Goal: Task Accomplishment & Management: Use online tool/utility

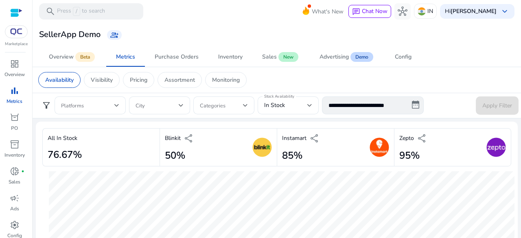
drag, startPoint x: 132, startPoint y: 145, endPoint x: 36, endPoint y: 159, distance: 96.6
click at [36, 159] on mat-card "All In Stock 76.67% Blinkit share 50% Instamart share 85% Zepto share 95% In St…" at bounding box center [277, 234] width 482 height 224
copy h2 "76.67%"
click at [364, 67] on div "Availability Visibility Pricing Assortment Monitoring" at bounding box center [277, 80] width 490 height 26
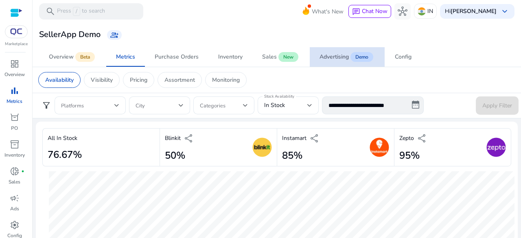
click at [364, 63] on span "Advertising Demo" at bounding box center [347, 57] width 55 height 20
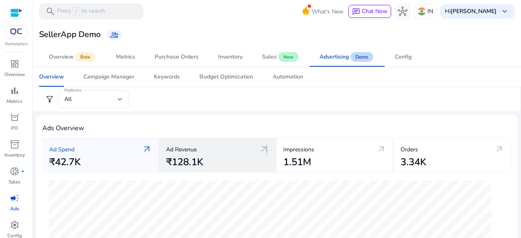
click at [265, 149] on span "arrow_outward" at bounding box center [264, 150] width 10 height 10
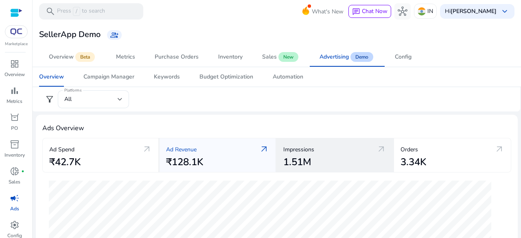
click at [381, 150] on span "arrow_outward" at bounding box center [382, 150] width 10 height 10
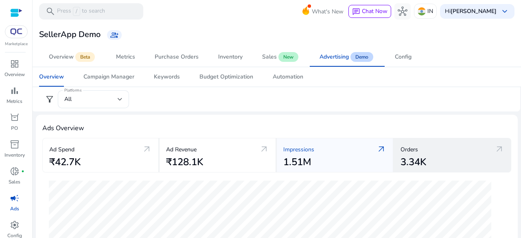
click at [499, 149] on span "arrow_outward" at bounding box center [500, 150] width 10 height 10
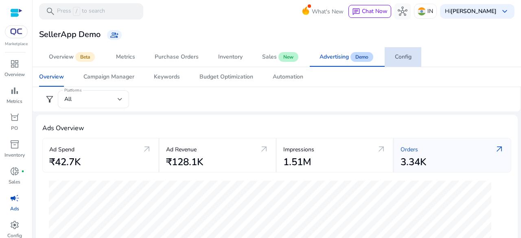
click at [415, 60] on link "Config" at bounding box center [403, 57] width 37 height 20
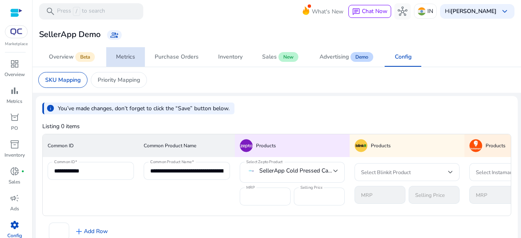
click at [129, 56] on div "Metrics" at bounding box center [125, 57] width 19 height 6
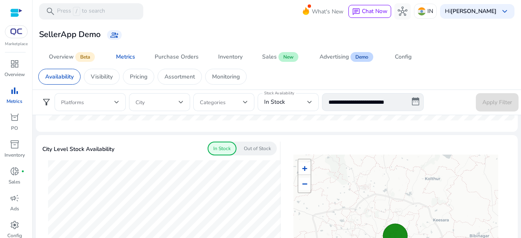
scroll to position [204, 0]
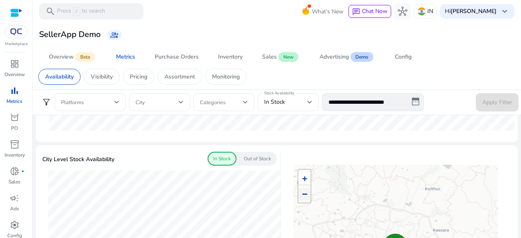
click at [302, 192] on span "−" at bounding box center [304, 194] width 5 height 10
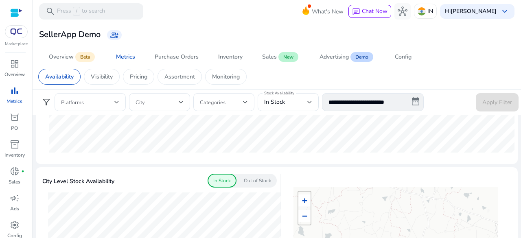
scroll to position [171, 0]
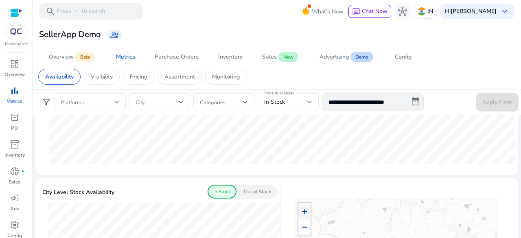
click at [305, 213] on span "+" at bounding box center [304, 211] width 5 height 10
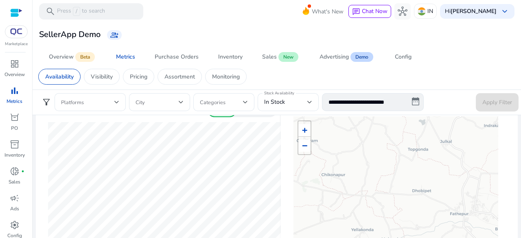
scroll to position [211, 0]
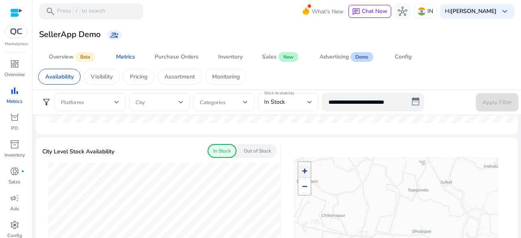
click at [302, 168] on span "+" at bounding box center [304, 171] width 5 height 10
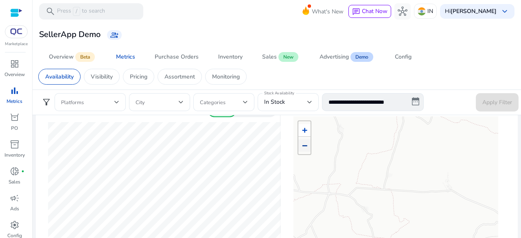
click at [305, 145] on span "−" at bounding box center [304, 145] width 5 height 10
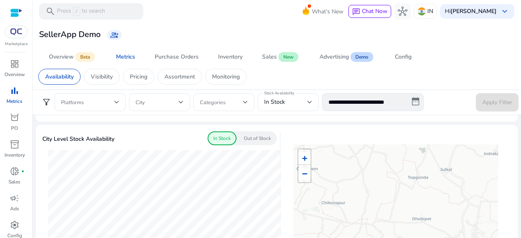
scroll to position [211, 0]
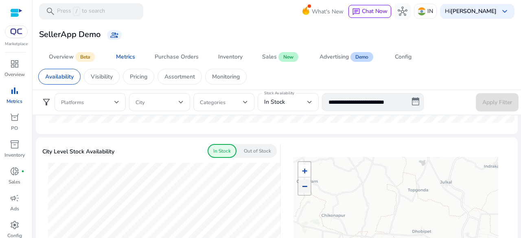
click at [302, 181] on span "−" at bounding box center [304, 186] width 5 height 10
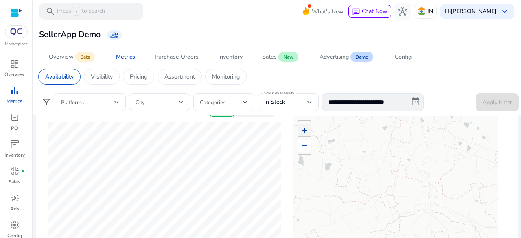
click at [303, 129] on span "+" at bounding box center [304, 130] width 5 height 10
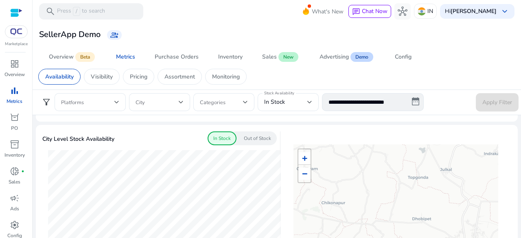
scroll to position [211, 0]
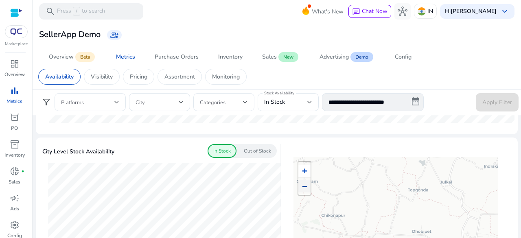
click at [304, 184] on span "−" at bounding box center [304, 186] width 5 height 10
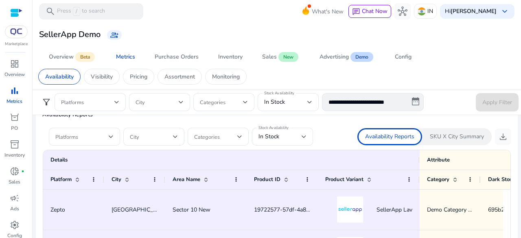
scroll to position [448, 0]
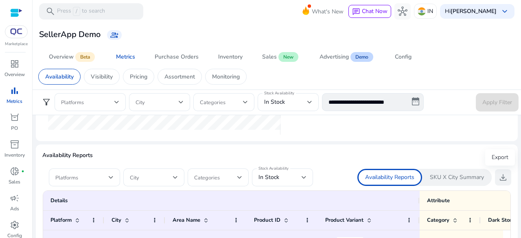
click at [498, 178] on span "download" at bounding box center [503, 178] width 10 height 10
